Goal: Task Accomplishment & Management: Complete application form

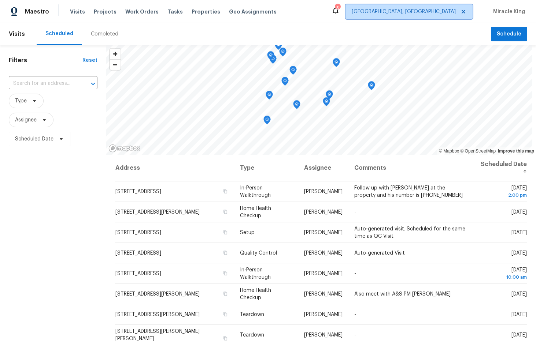
click at [437, 5] on span "Albuquerque, NM" at bounding box center [408, 11] width 127 height 15
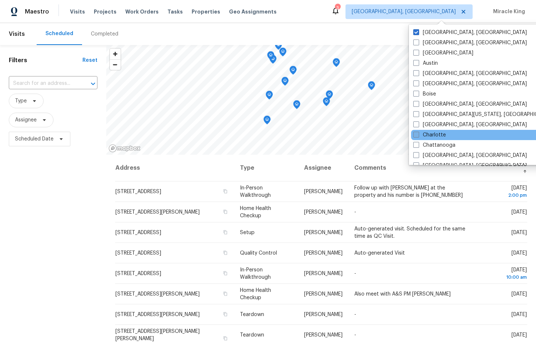
click at [431, 135] on label "Charlotte" at bounding box center [429, 134] width 33 height 7
click at [418, 135] on input "Charlotte" at bounding box center [415, 133] width 5 height 5
checkbox input "true"
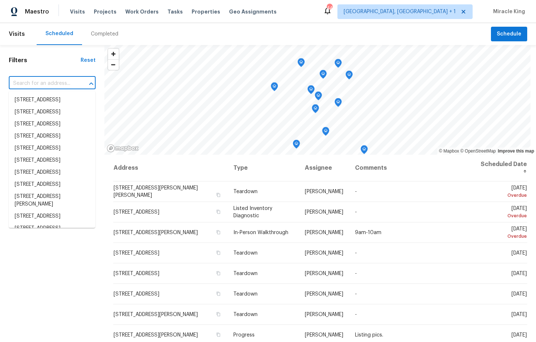
click at [73, 87] on input "text" at bounding box center [42, 83] width 66 height 11
paste input "[STREET_ADDRESS],"
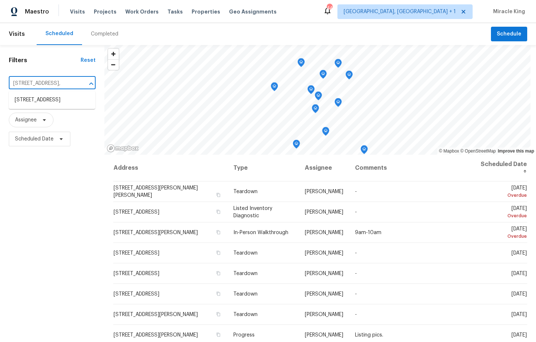
type input "12130 Wild Garden Ct"
click at [57, 100] on li "[STREET_ADDRESS]" at bounding box center [52, 100] width 86 height 12
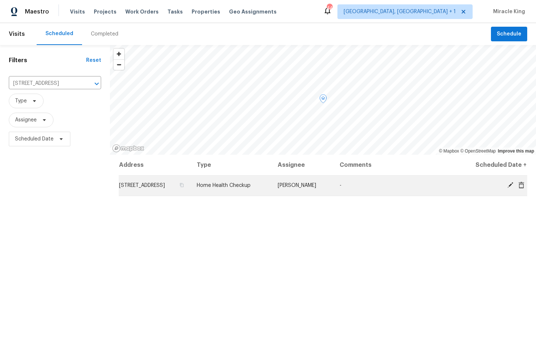
click at [272, 188] on td "Home Health Checkup" at bounding box center [231, 185] width 81 height 21
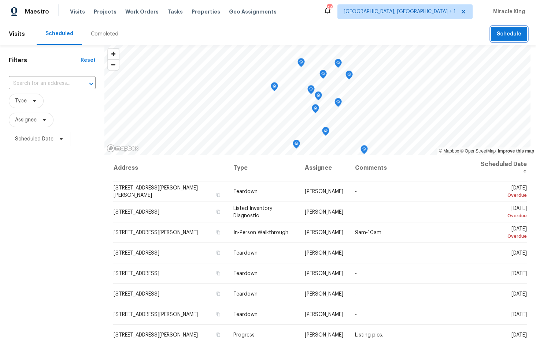
click at [515, 37] on span "Schedule" at bounding box center [509, 34] width 25 height 9
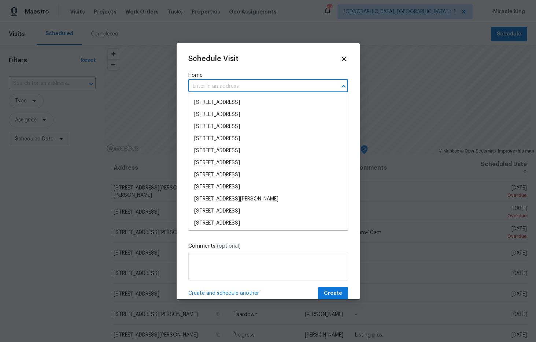
click at [254, 92] on input "text" at bounding box center [257, 86] width 139 height 11
paste input "[STREET_ADDRESS],"
type input "[STREET_ADDRESS],"
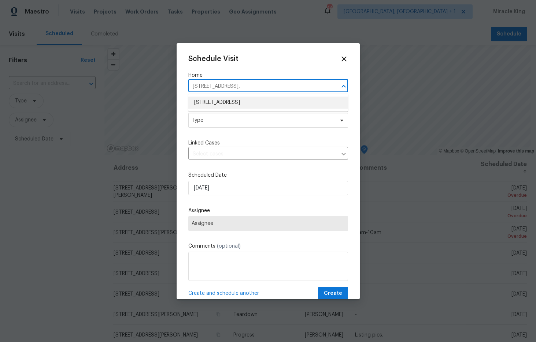
click at [242, 103] on li "[STREET_ADDRESS]" at bounding box center [268, 103] width 160 height 12
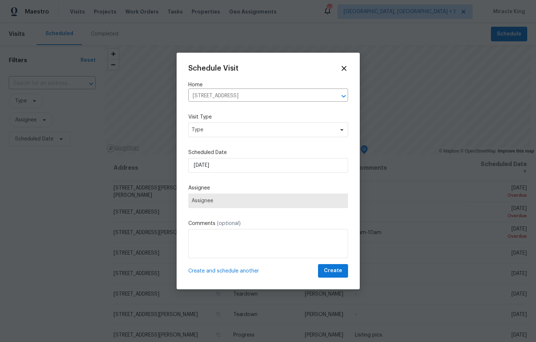
click at [230, 121] on div "Visit Type Type" at bounding box center [268, 126] width 160 height 24
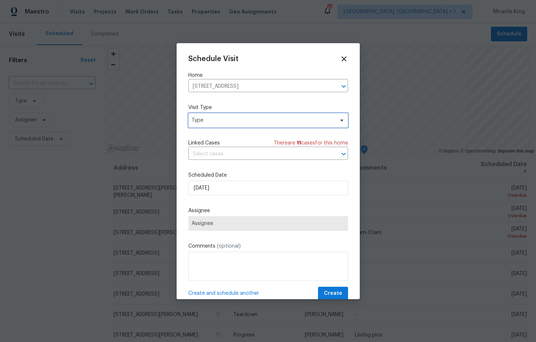
click at [227, 123] on span "Type" at bounding box center [263, 120] width 142 height 7
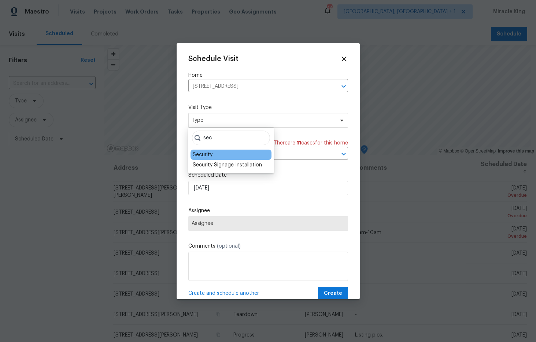
type input "sec"
click at [208, 155] on div "Security" at bounding box center [203, 154] width 20 height 7
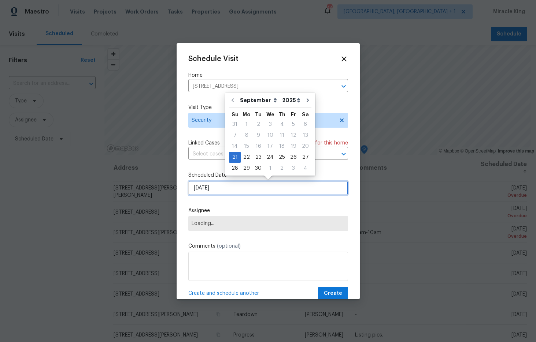
click at [212, 186] on input "[DATE]" at bounding box center [268, 188] width 160 height 15
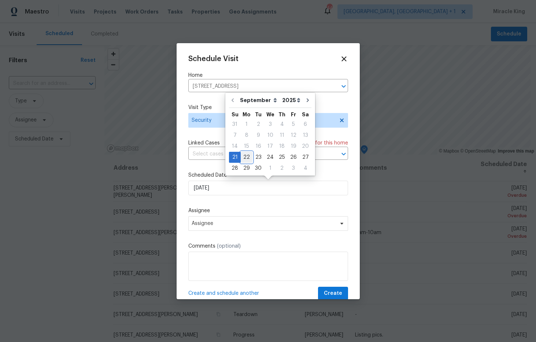
click at [249, 155] on div "22" at bounding box center [247, 157] width 12 height 10
type input "[DATE]"
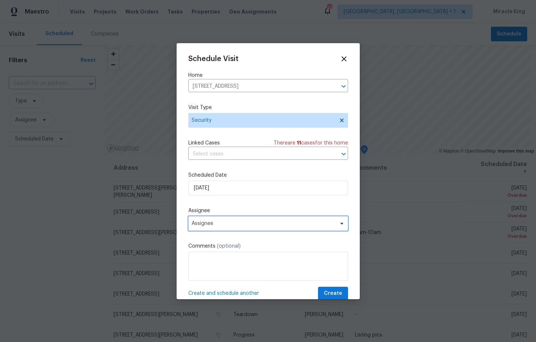
click at [221, 226] on span "Assignee" at bounding box center [264, 224] width 144 height 6
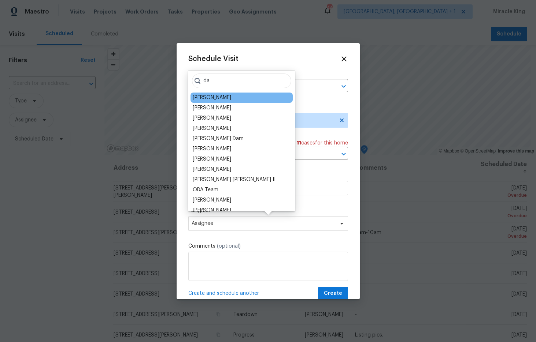
type input "da"
click at [245, 101] on div "[PERSON_NAME]" at bounding box center [241, 98] width 102 height 10
click at [224, 98] on div "[PERSON_NAME]" at bounding box center [241, 98] width 102 height 10
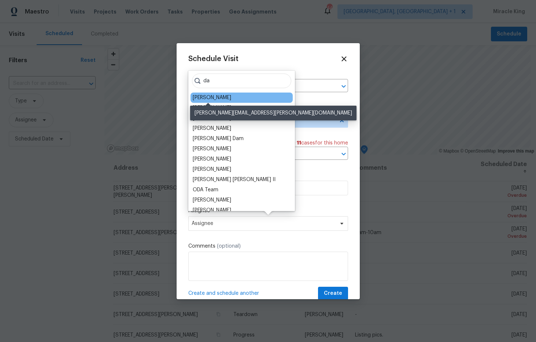
click at [219, 97] on div "[PERSON_NAME]" at bounding box center [212, 97] width 38 height 7
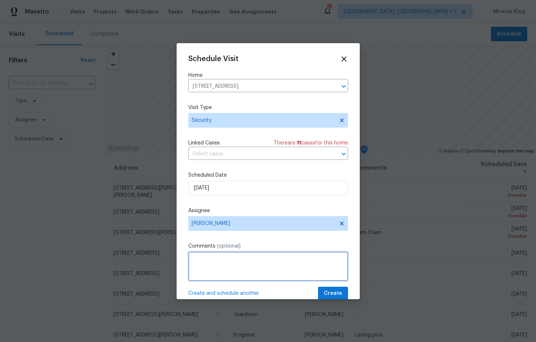
click at [240, 259] on textarea at bounding box center [268, 266] width 160 height 29
type textarea "Hi please update lockbox code it has been compromised and used in a rental scam…"
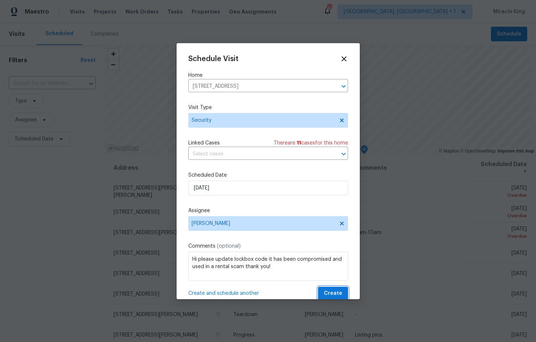
click at [330, 292] on span "Create" at bounding box center [333, 293] width 18 height 9
